Goal: Task Accomplishment & Management: Complete application form

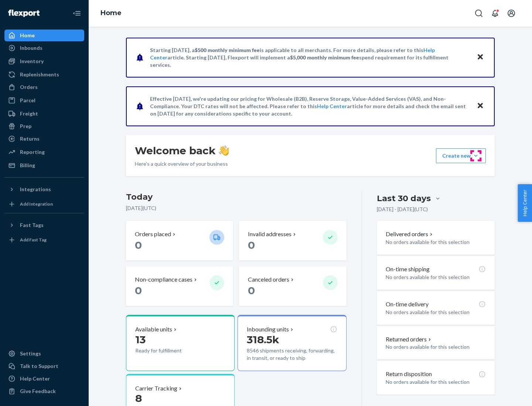
click at [476, 156] on button "Create new Create new inbound Create new order Create new product" at bounding box center [461, 156] width 50 height 15
click at [44, 48] on div "Inbounds" at bounding box center [44, 48] width 78 height 10
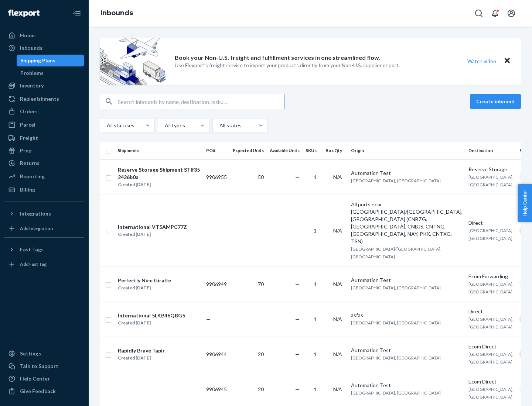
click at [497, 102] on button "Create inbound" at bounding box center [495, 101] width 51 height 15
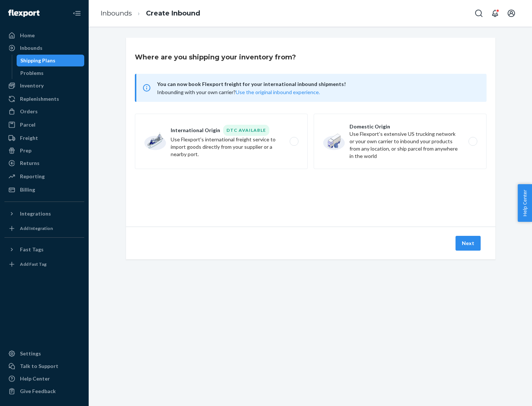
click at [400, 142] on label "Domestic Origin Use Flexport’s extensive US trucking network or your own carrie…" at bounding box center [400, 141] width 173 height 55
click at [473, 142] on input "Domestic Origin Use Flexport’s extensive US trucking network or your own carrie…" at bounding box center [475, 141] width 5 height 5
radio input "true"
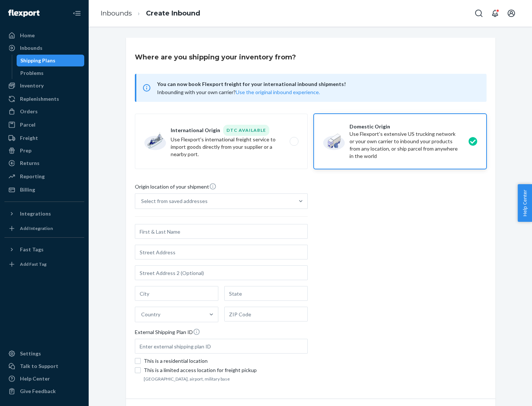
click at [173, 201] on div "Select from saved addresses" at bounding box center [174, 201] width 67 height 7
click at [142, 201] on input "Select from saved addresses" at bounding box center [141, 201] width 1 height 7
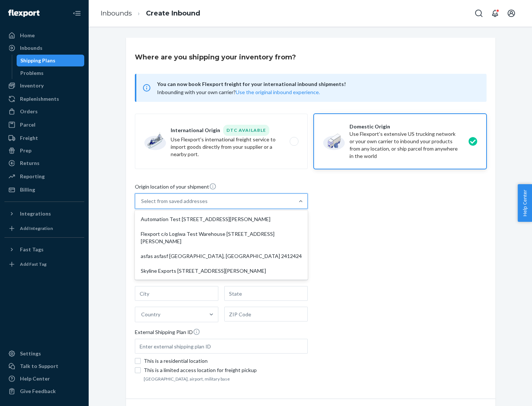
scroll to position [3, 0]
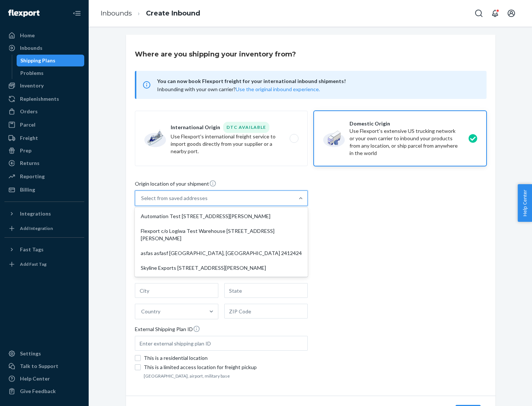
click at [221, 217] on div "Automation Test [STREET_ADDRESS][PERSON_NAME]" at bounding box center [221, 216] width 170 height 15
click at [142, 202] on input "option Automation Test [STREET_ADDRESS][PERSON_NAME] focused, 1 of 4. 4 results…" at bounding box center [141, 198] width 1 height 7
type input "Automation Test"
type input "9th Floor"
type input "[GEOGRAPHIC_DATA]"
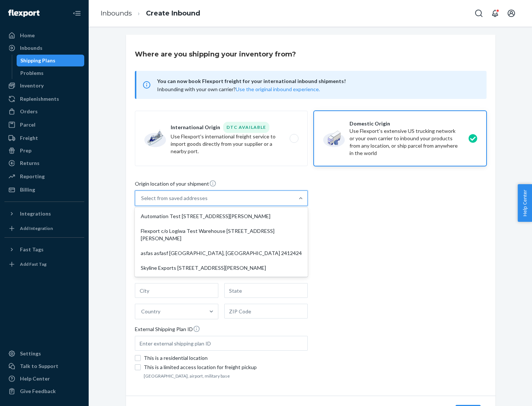
type input "CA"
type input "94104"
type input "[STREET_ADDRESS][PERSON_NAME]"
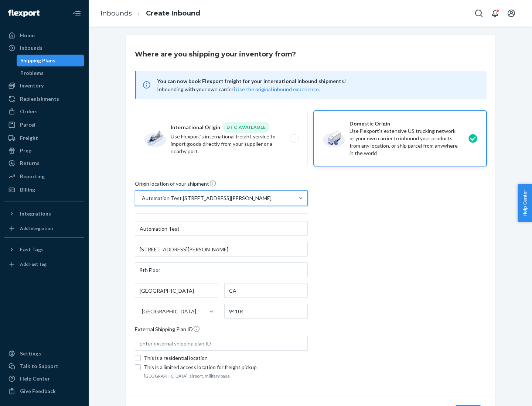
scroll to position [43, 0]
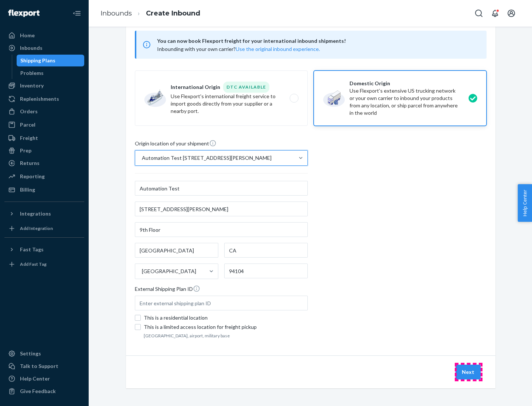
click at [468, 372] on button "Next" at bounding box center [468, 372] width 25 height 15
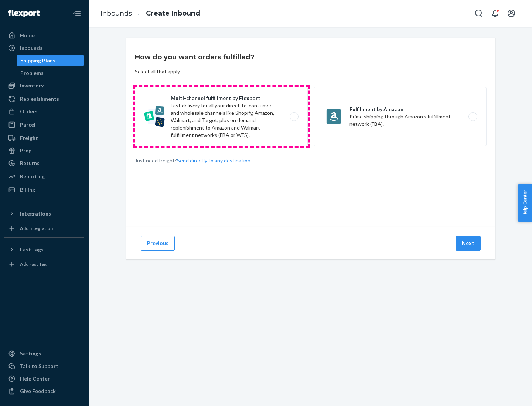
click at [221, 117] on label "Multi-channel fulfillment by Flexport Fast delivery for all your direct-to-cons…" at bounding box center [221, 116] width 173 height 59
click at [294, 117] on input "Multi-channel fulfillment by Flexport Fast delivery for all your direct-to-cons…" at bounding box center [296, 117] width 5 height 5
radio input "true"
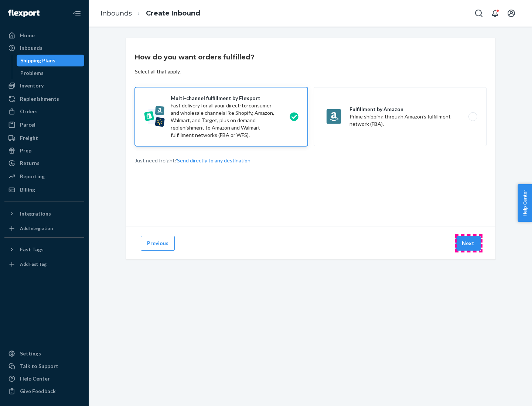
click at [468, 243] on button "Next" at bounding box center [468, 243] width 25 height 15
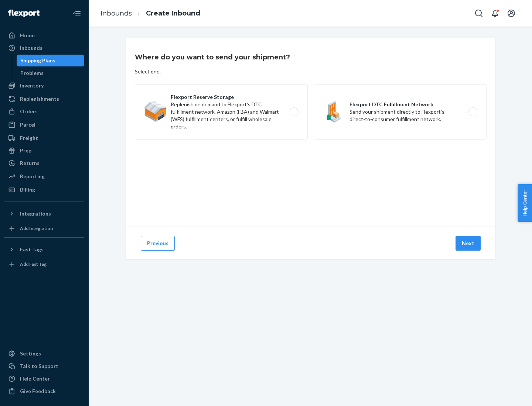
click at [400, 112] on label "Flexport DTC Fulfillment Network Send your shipment directly to Flexport's dire…" at bounding box center [400, 111] width 173 height 55
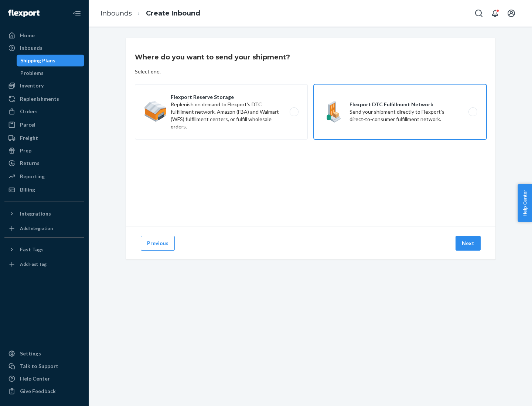
click at [473, 112] on input "Flexport DTC Fulfillment Network Send your shipment directly to Flexport's dire…" at bounding box center [475, 112] width 5 height 5
radio input "true"
click at [468, 243] on button "Next" at bounding box center [468, 243] width 25 height 15
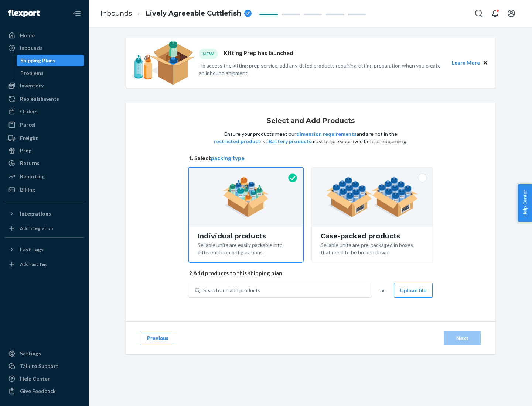
click at [372, 197] on img at bounding box center [372, 197] width 92 height 41
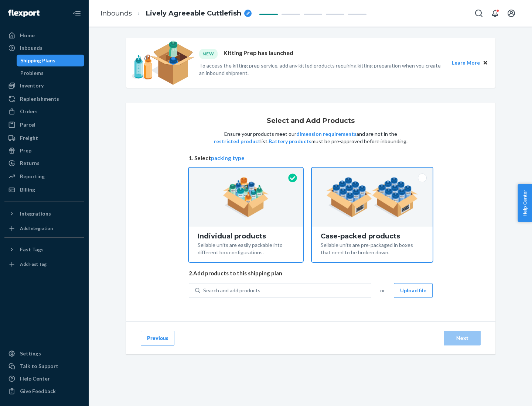
click at [372, 173] on input "Case-packed products Sellable units are pre-packaged in boxes that need to be b…" at bounding box center [372, 170] width 5 height 5
radio input "true"
radio input "false"
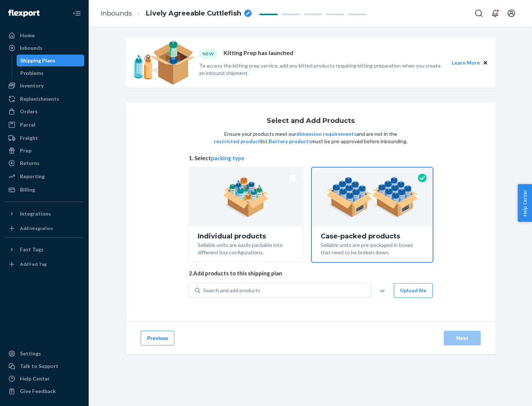
click at [286, 290] on div "Search and add products" at bounding box center [285, 290] width 171 height 13
click at [204, 290] on input "Search and add products" at bounding box center [203, 290] width 1 height 7
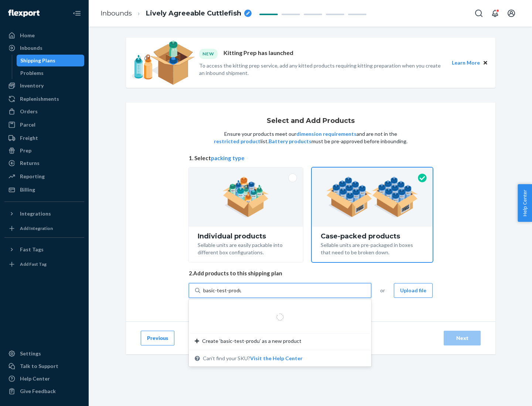
type input "basic-test-product-1"
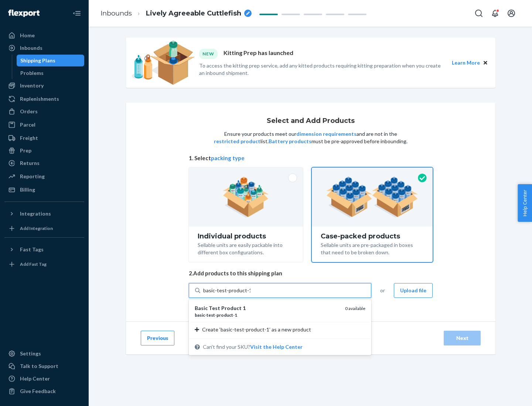
click at [267, 315] on div "basic - test - product - 1" at bounding box center [267, 315] width 144 height 6
click at [251, 294] on input "basic-test-product-1" at bounding box center [226, 290] width 47 height 7
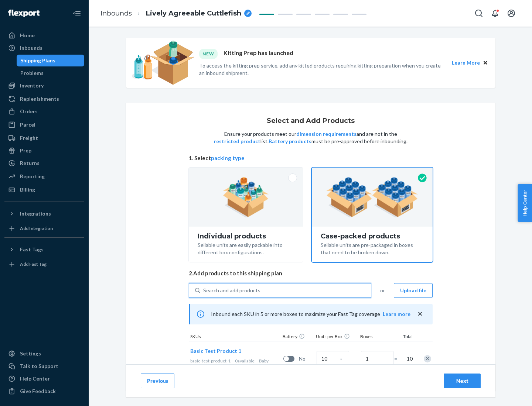
scroll to position [27, 0]
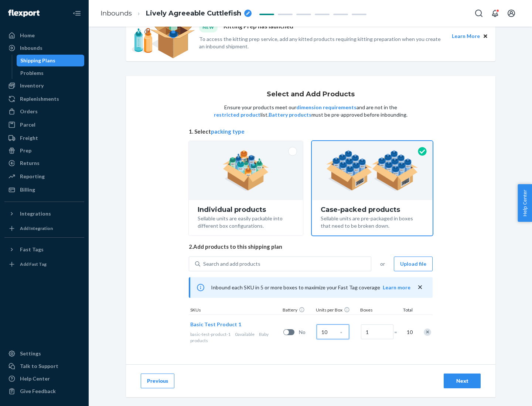
type input "10"
type input "7"
click at [462, 381] on div "Next" at bounding box center [462, 381] width 24 height 7
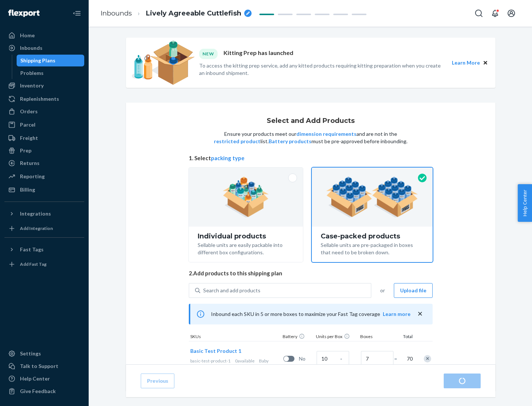
radio input "true"
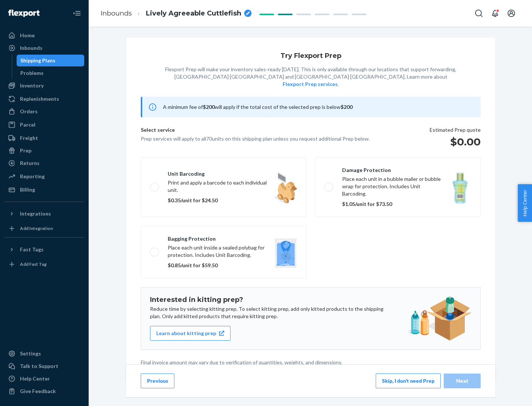
scroll to position [2, 0]
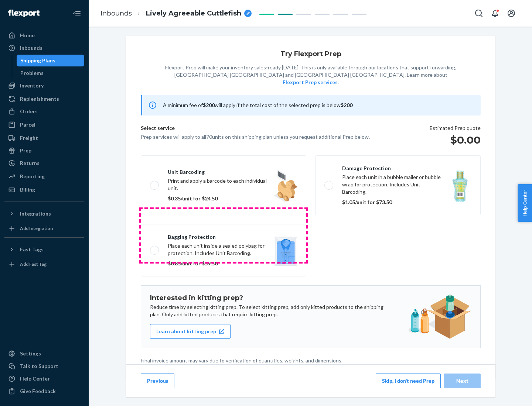
click at [224, 235] on label "Bagging protection Place each unit inside a sealed polybag for protection. Incl…" at bounding box center [224, 250] width 166 height 52
click at [155, 248] on input "Bagging protection Place each unit inside a sealed polybag for protection. Incl…" at bounding box center [152, 250] width 5 height 5
checkbox input "true"
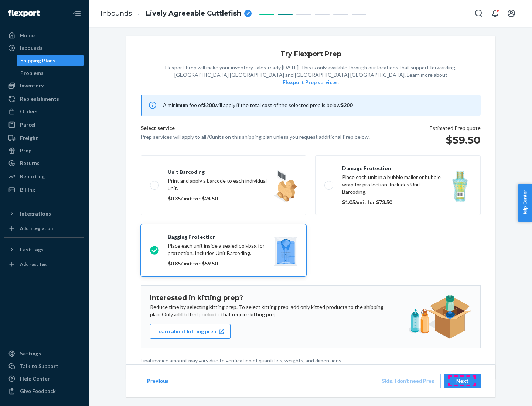
click at [462, 381] on div "Next" at bounding box center [462, 381] width 24 height 7
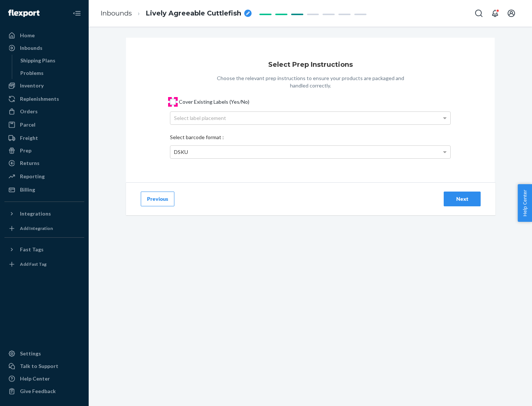
click at [173, 102] on input "Cover Existing Labels (Yes/No)" at bounding box center [173, 102] width 6 height 6
checkbox input "true"
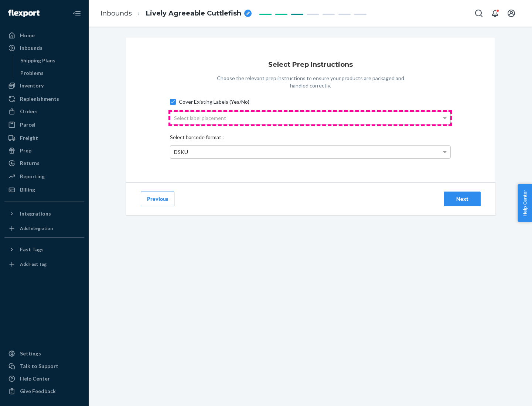
click at [310, 118] on div "Select label placement" at bounding box center [310, 118] width 280 height 13
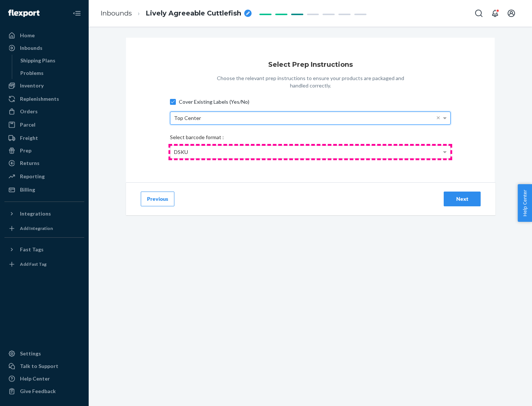
click at [310, 152] on div "DSKU" at bounding box center [310, 152] width 280 height 13
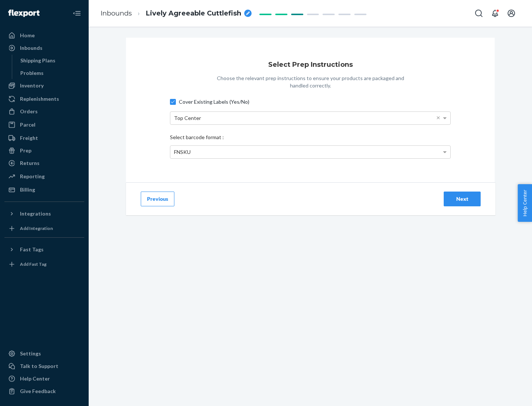
click at [462, 199] on div "Next" at bounding box center [462, 198] width 24 height 7
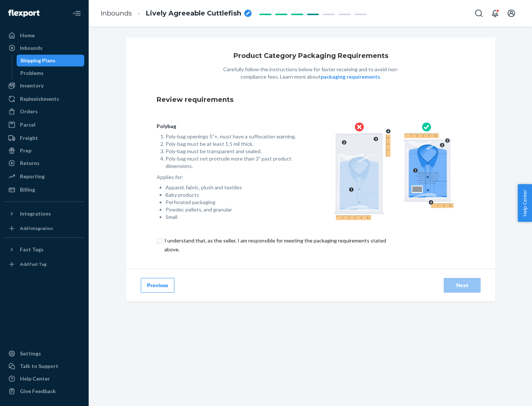
click at [275, 245] on input "checkbox" at bounding box center [280, 245] width 246 height 18
checkbox input "true"
click at [462, 285] on div "Next" at bounding box center [462, 285] width 24 height 7
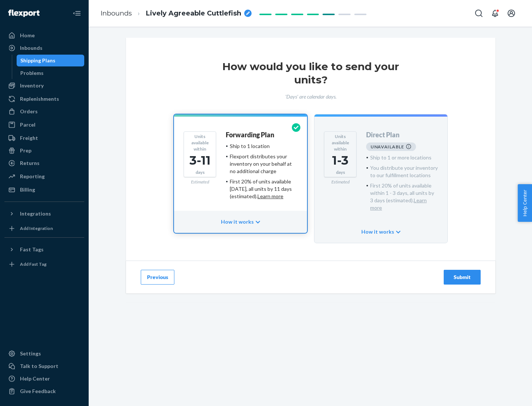
click at [251, 135] on h4 "Forwarding Plan" at bounding box center [250, 135] width 48 height 7
click at [462, 274] on div "Submit" at bounding box center [462, 277] width 24 height 7
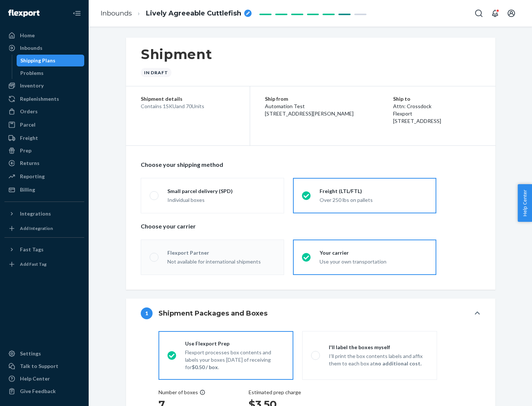
radio input "true"
radio input "false"
radio input "true"
radio input "false"
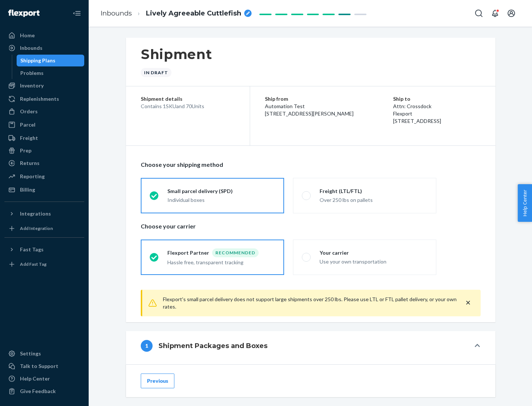
click at [365, 195] on div "Over 250 lbs on pallets" at bounding box center [374, 199] width 108 height 9
click at [307, 195] on input "Freight (LTL/FTL) Over 250 lbs on pallets" at bounding box center [304, 195] width 5 height 5
radio input "true"
radio input "false"
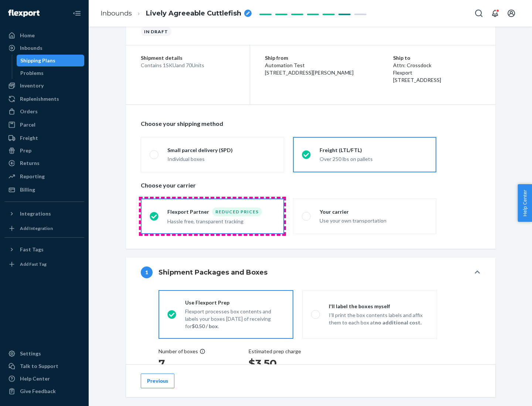
click at [212, 217] on div "Hassle free, transparent tracking" at bounding box center [221, 221] width 108 height 9
click at [154, 216] on input "Flexport Partner Reduced prices Hassle free, transparent tracking" at bounding box center [152, 216] width 5 height 5
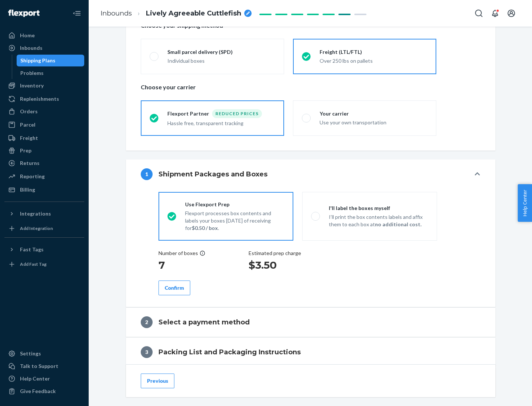
click at [369, 216] on p "I’ll print the box contents labels and affix them to each box at no additional …" at bounding box center [378, 221] width 99 height 15
click at [316, 216] on input "I'll label the boxes myself I’ll print the box contents labels and affix them t…" at bounding box center [313, 216] width 5 height 5
radio input "true"
radio input "false"
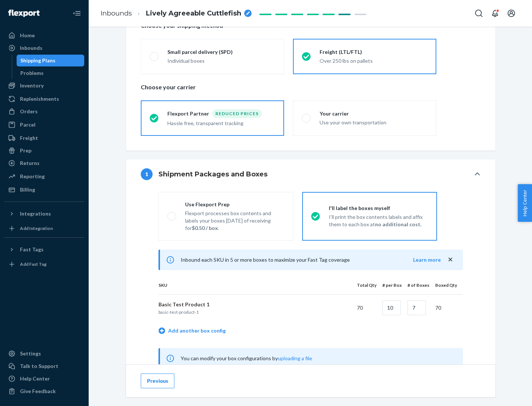
scroll to position [231, 0]
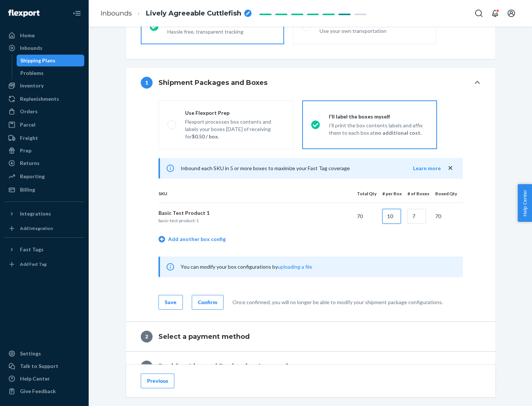
type input "10"
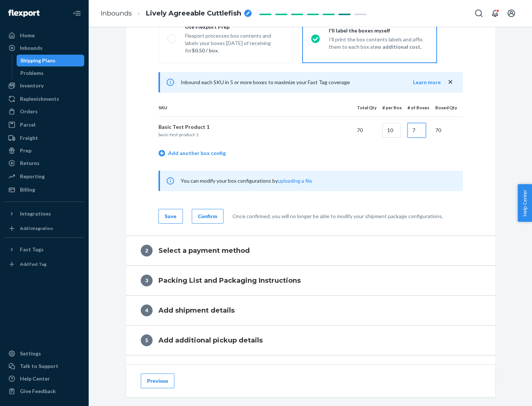
type input "7"
click at [207, 216] on div "Confirm" at bounding box center [207, 216] width 19 height 7
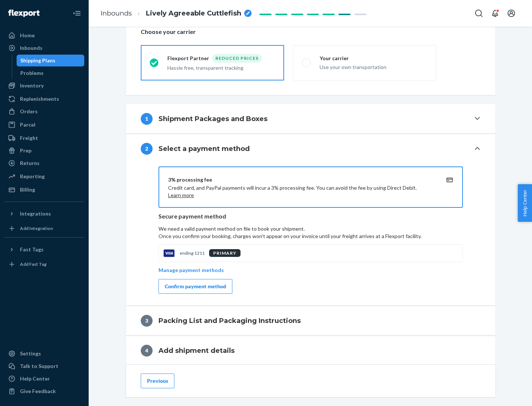
scroll to position [265, 0]
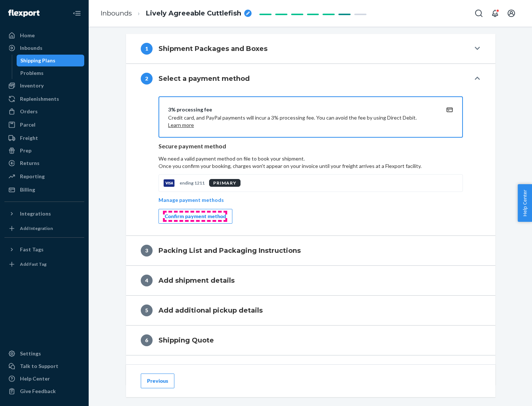
click at [195, 217] on div "Confirm payment method" at bounding box center [195, 216] width 61 height 7
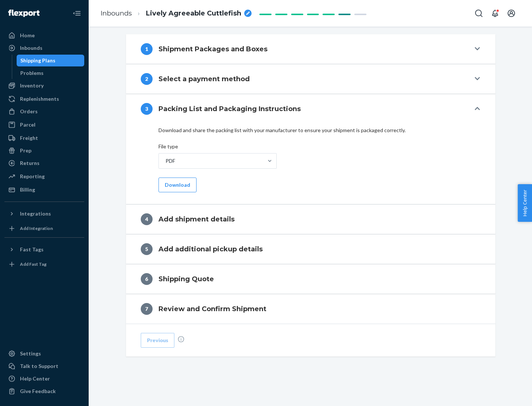
scroll to position [233, 0]
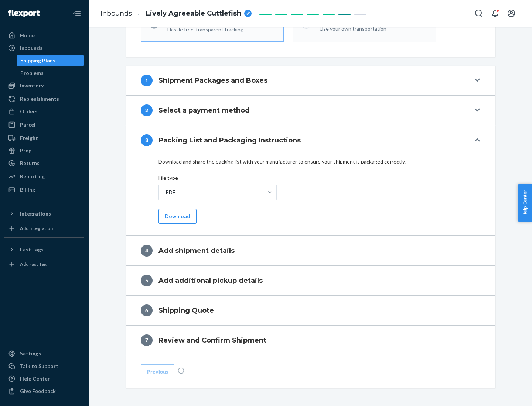
click at [177, 216] on button "Download" at bounding box center [178, 216] width 38 height 15
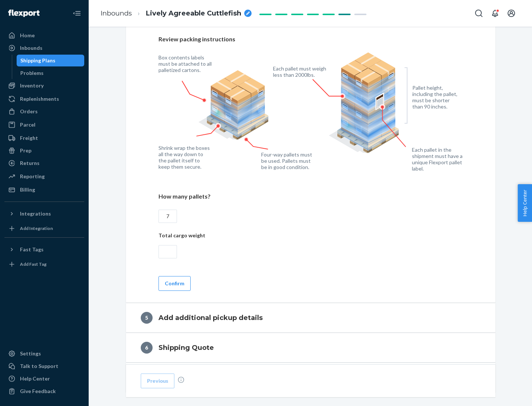
scroll to position [480, 0]
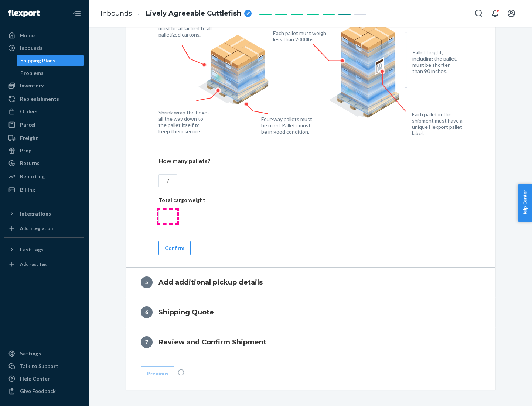
type input "7"
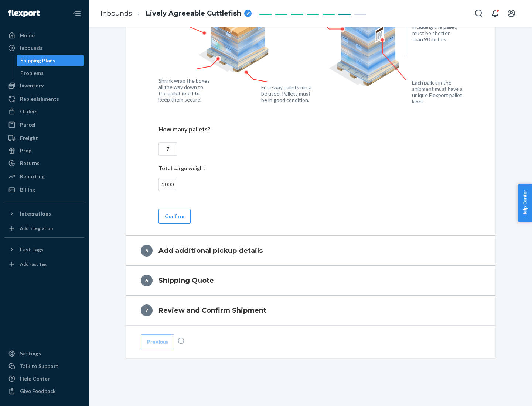
type input "2000"
click at [174, 216] on button "Confirm" at bounding box center [175, 216] width 32 height 15
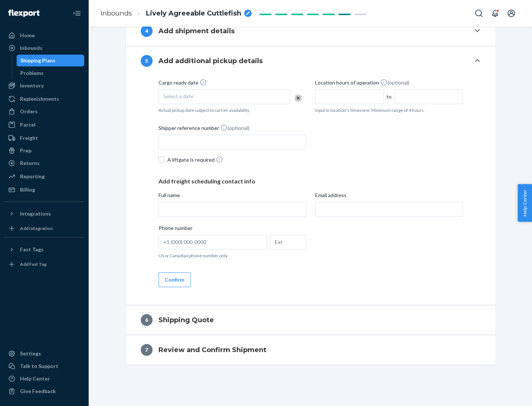
scroll to position [253, 0]
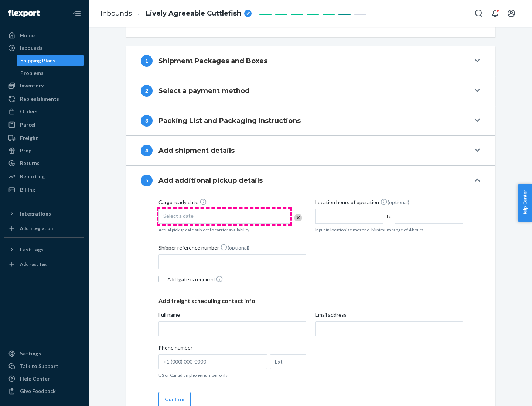
click at [224, 216] on div "Select a date" at bounding box center [225, 216] width 132 height 15
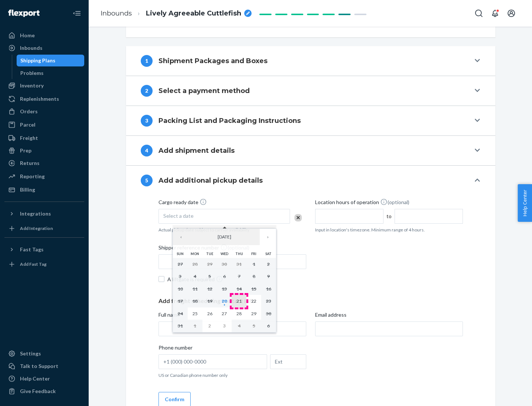
click at [239, 301] on abbr "21" at bounding box center [238, 302] width 5 height 6
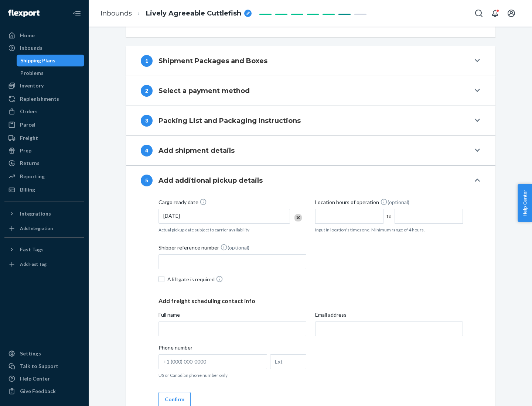
scroll to position [365, 0]
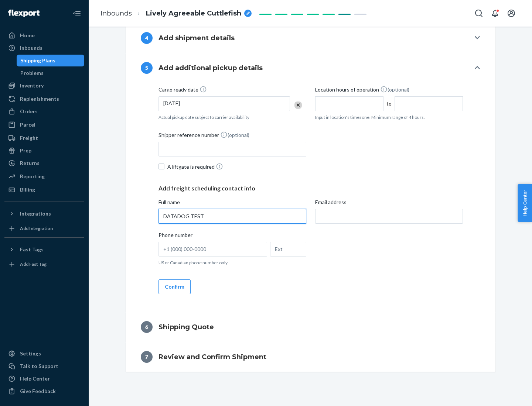
type input "DATADOG TEST"
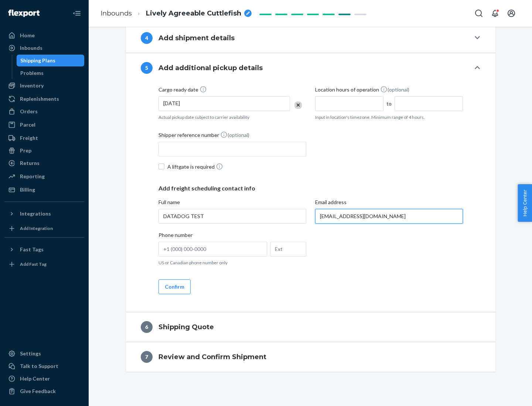
scroll to position [372, 0]
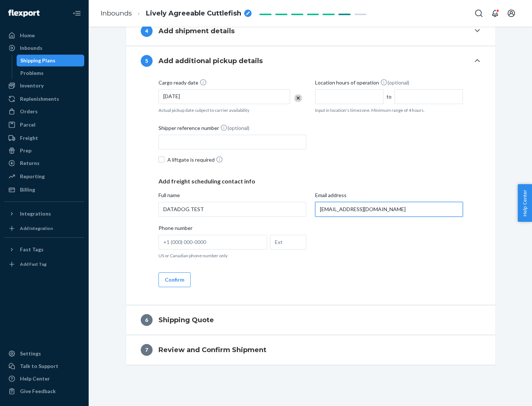
type input "[EMAIL_ADDRESS][DOMAIN_NAME]"
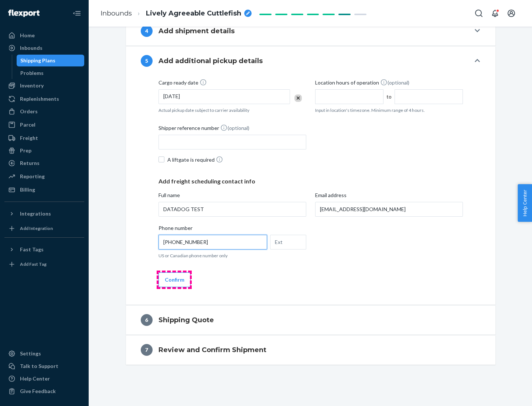
type input "[PHONE_NUMBER]"
click at [174, 280] on button "Confirm" at bounding box center [175, 280] width 32 height 15
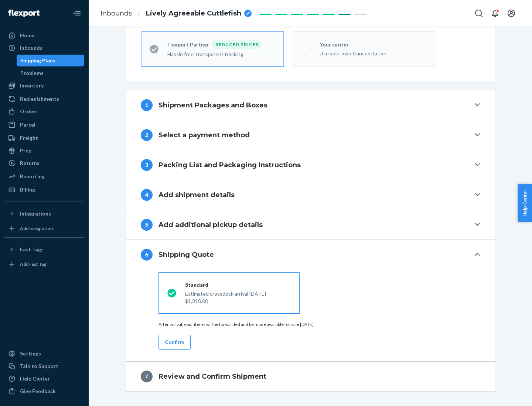
scroll to position [235, 0]
